Goal: Information Seeking & Learning: Learn about a topic

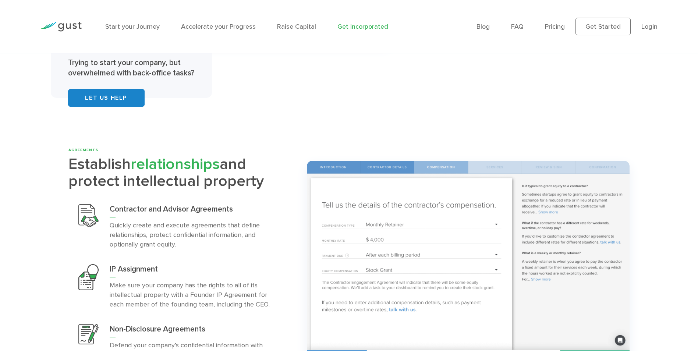
scroll to position [1692, 0]
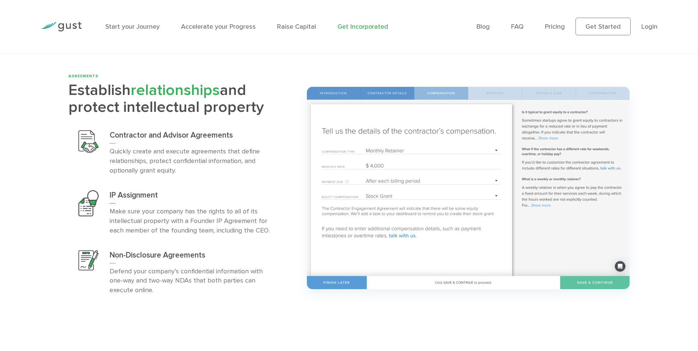
click at [181, 137] on h3 "Contractor and Advisor Agreements" at bounding box center [190, 136] width 161 height 13
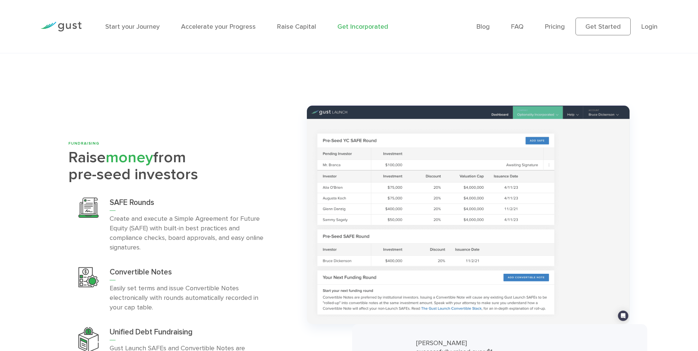
scroll to position [2280, 0]
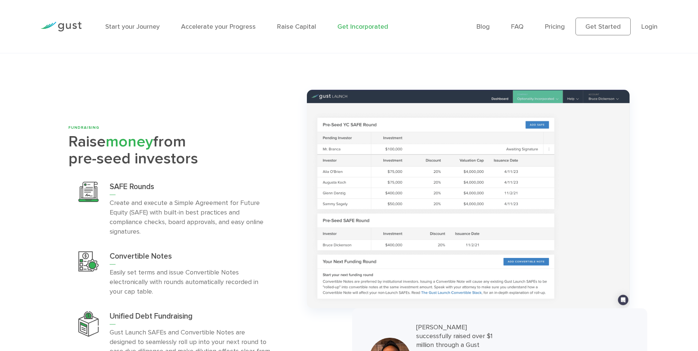
click at [161, 198] on p "Create and execute a Simple Agreement for Future Equity (SAFE) with built-in be…" at bounding box center [190, 217] width 161 height 38
click at [138, 198] on p "Create and execute a Simple Agreement for Future Equity (SAFE) with built-in be…" at bounding box center [190, 217] width 161 height 38
click at [134, 182] on h3 "SAFE Rounds" at bounding box center [190, 188] width 161 height 13
click at [137, 198] on p "Create and execute a Simple Agreement for Future Equity (SAFE) with built-in be…" at bounding box center [190, 217] width 161 height 38
click at [142, 206] on p "Create and execute a Simple Agreement for Future Equity (SAFE) with built-in be…" at bounding box center [190, 217] width 161 height 38
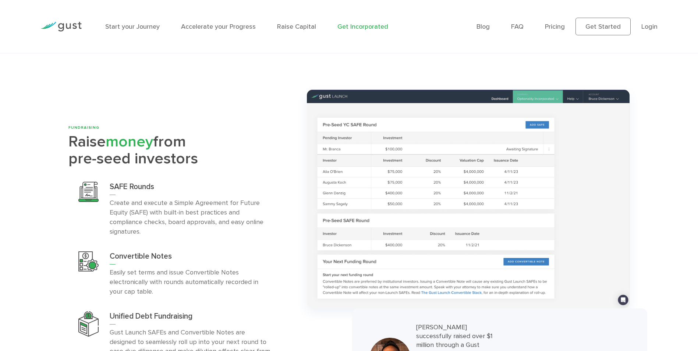
scroll to position [2317, 0]
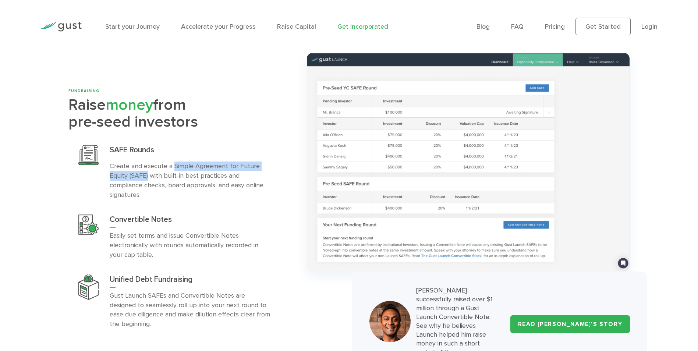
drag, startPoint x: 173, startPoint y: 143, endPoint x: 148, endPoint y: 150, distance: 25.7
click at [148, 161] on p "Create and execute a Simple Agreement for Future Equity (SAFE) with built-in be…" at bounding box center [190, 180] width 161 height 38
copy p "Simple Agreement for Future Equity (SAFE)"
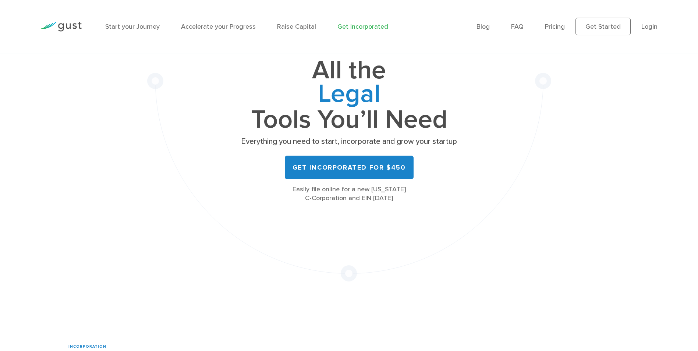
scroll to position [0, 0]
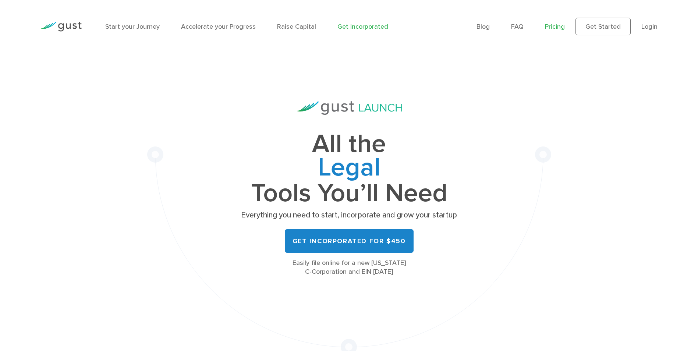
click at [559, 28] on link "Pricing" at bounding box center [555, 27] width 20 height 8
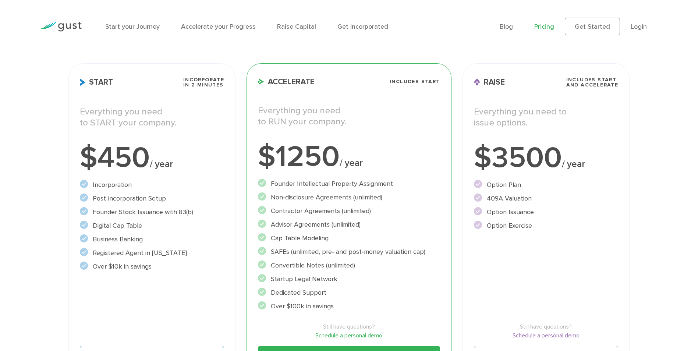
scroll to position [110, 0]
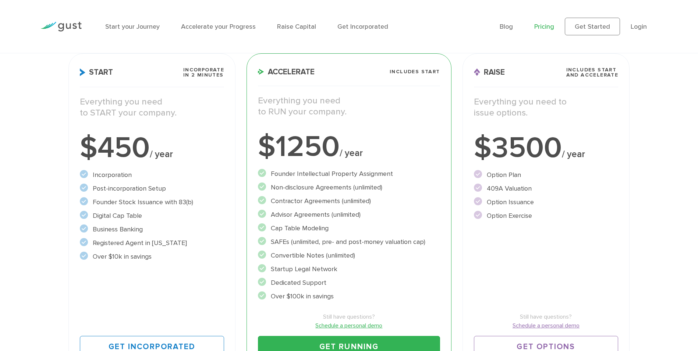
drag, startPoint x: 600, startPoint y: 79, endPoint x: 613, endPoint y: 289, distance: 210.4
click at [613, 289] on div "Raise Includes START and ACCELERATE Everything you need to issue options. $3500…" at bounding box center [545, 212] width 167 height 319
